Goal: Navigation & Orientation: Go to known website

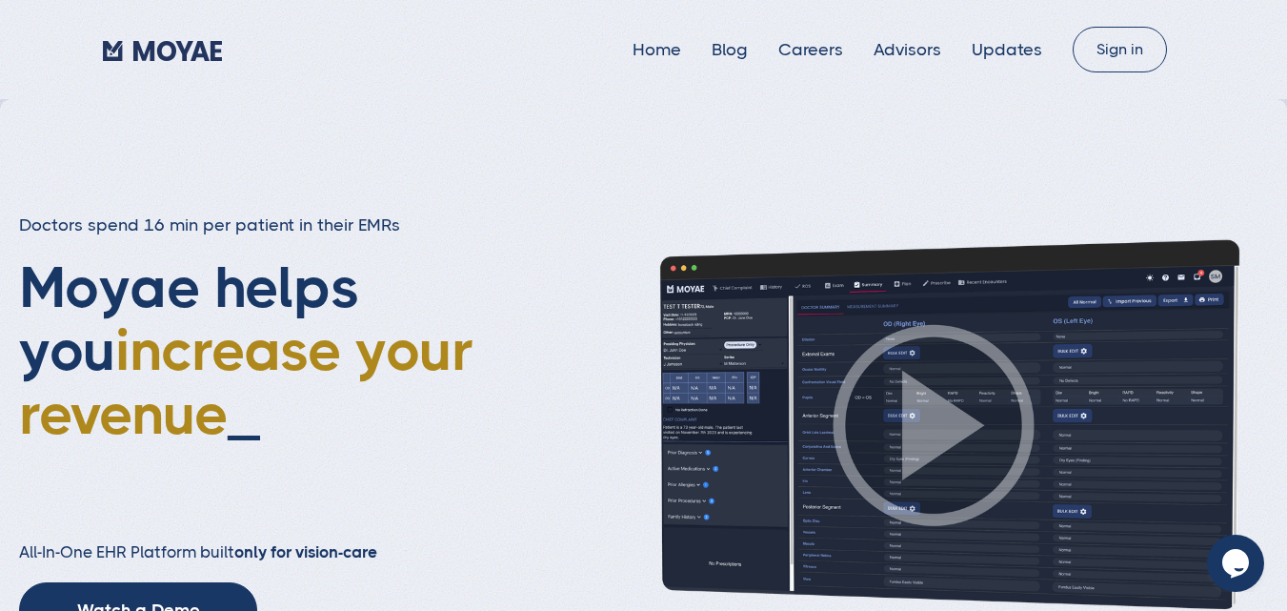
type input "Subscribe"
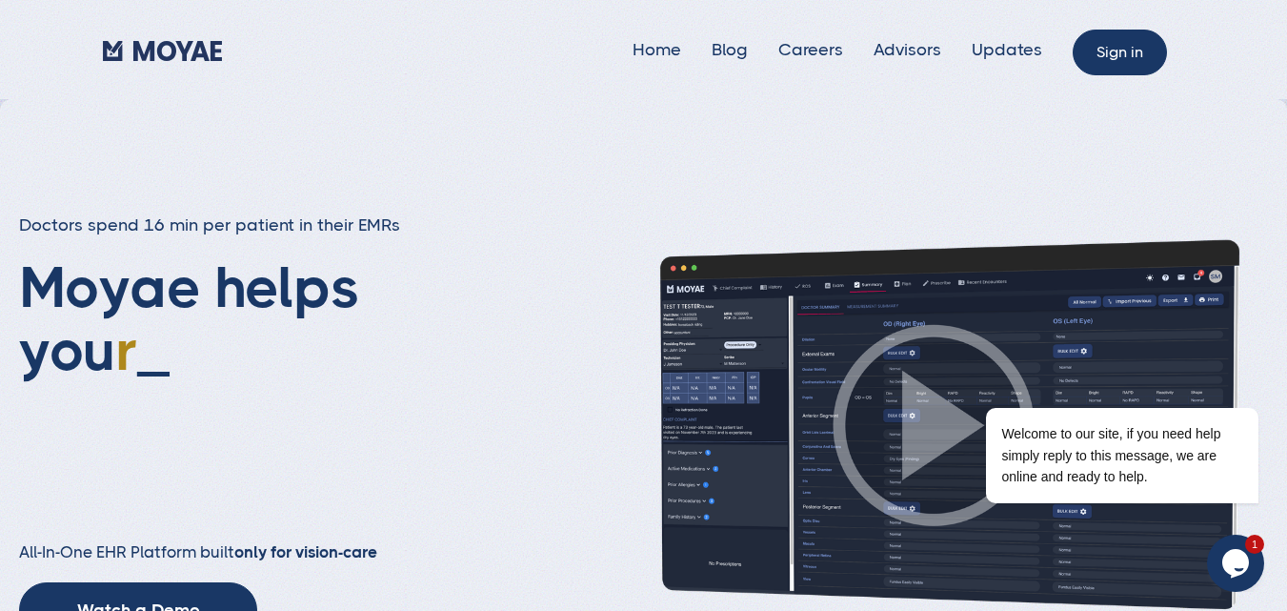
click at [1124, 60] on link "Sign in" at bounding box center [1120, 53] width 94 height 46
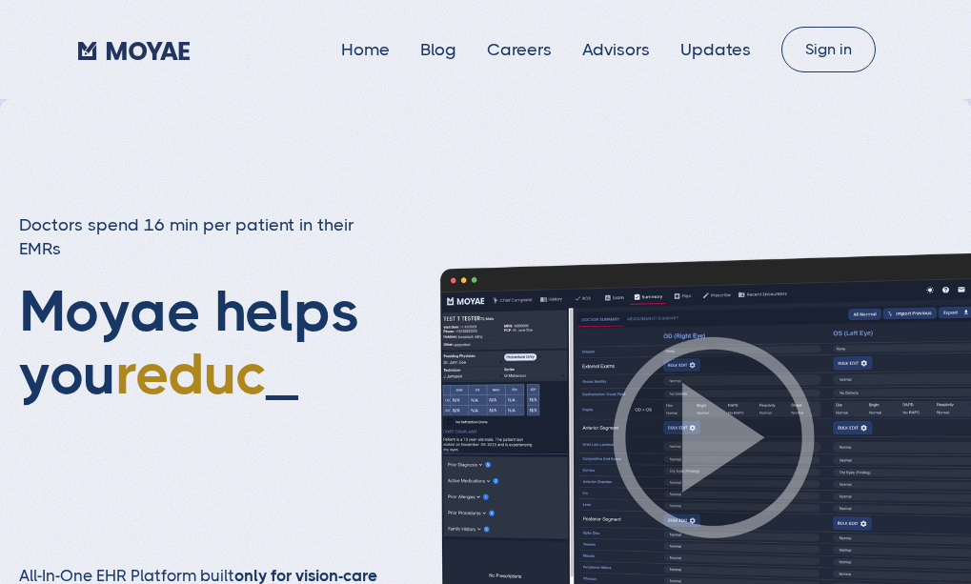
type input "Loading..."
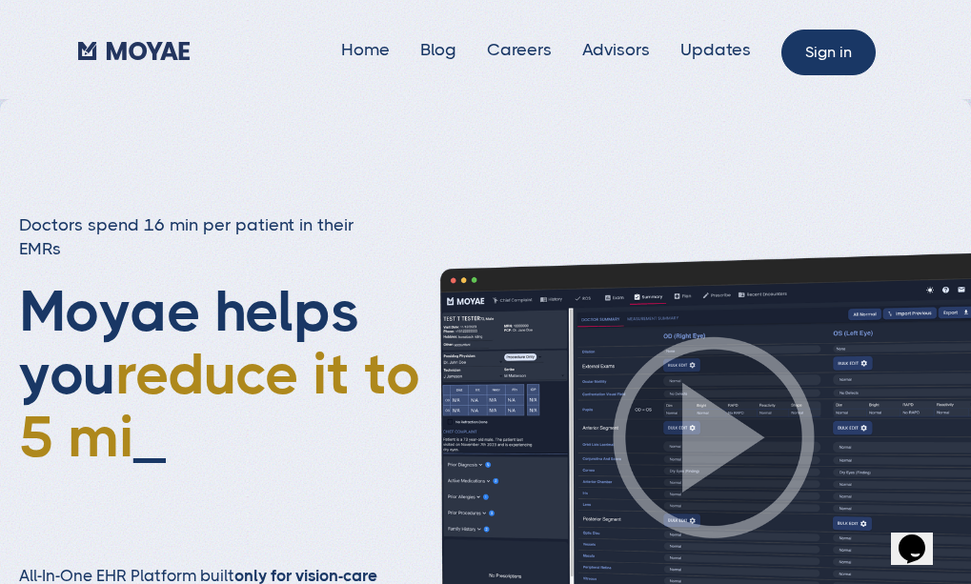
click at [830, 46] on link "Sign in" at bounding box center [828, 53] width 94 height 46
